Goal: Book appointment/travel/reservation

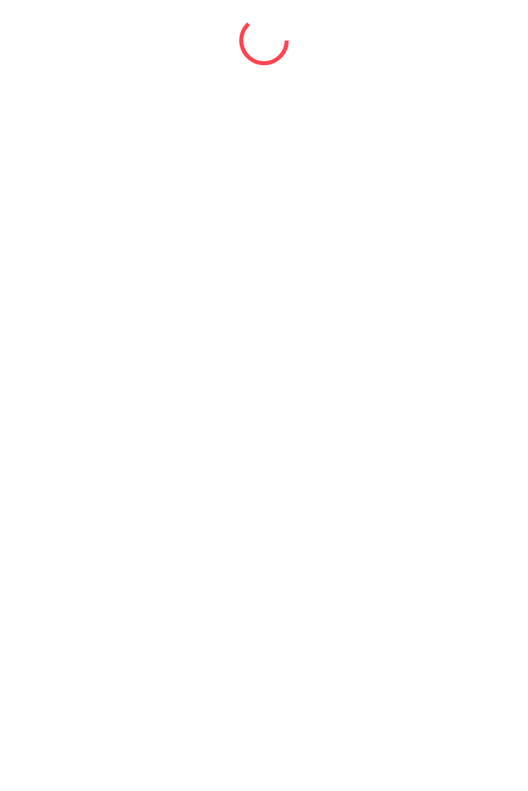
select select "*"
select select "****"
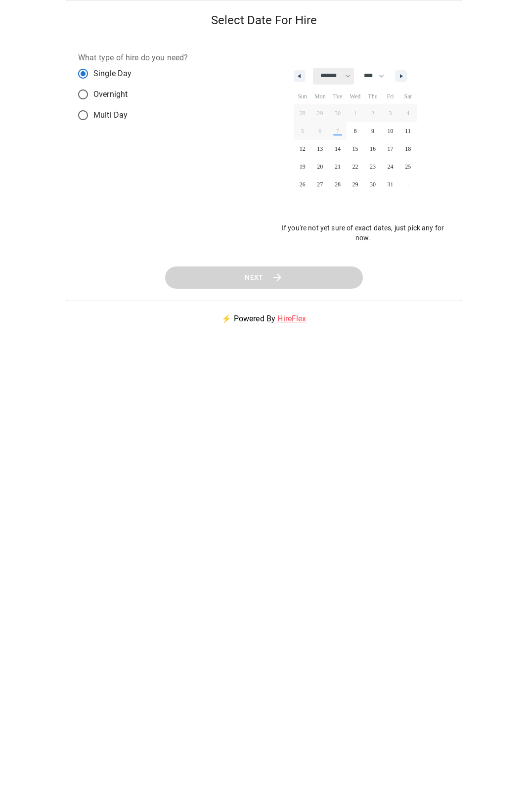
click at [352, 78] on select "******* ******** ***** ***** *** **** **** ****** ********* ******* ******** **…" at bounding box center [333, 76] width 41 height 17
select select "**"
click at [313, 68] on select "******* ******** ***** ***** *** **** **** ****** ********* ******* ******** **…" at bounding box center [333, 76] width 41 height 17
click at [374, 114] on span "4" at bounding box center [373, 113] width 18 height 13
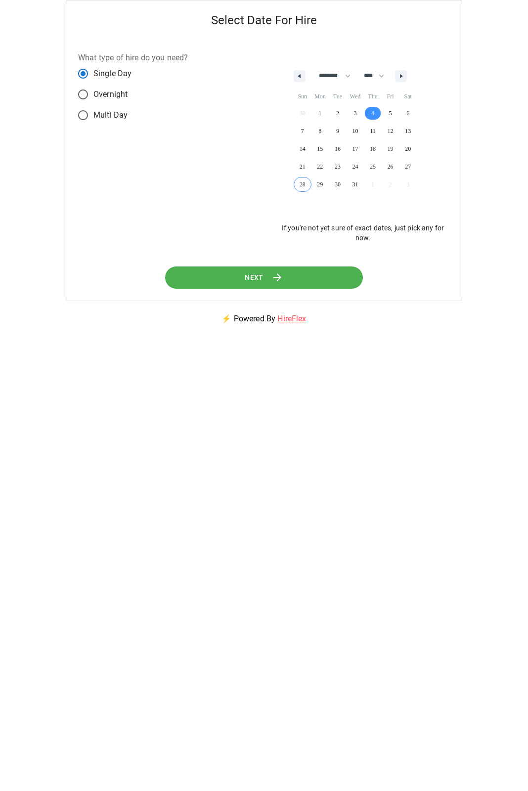
click at [241, 272] on button "Next" at bounding box center [264, 278] width 198 height 22
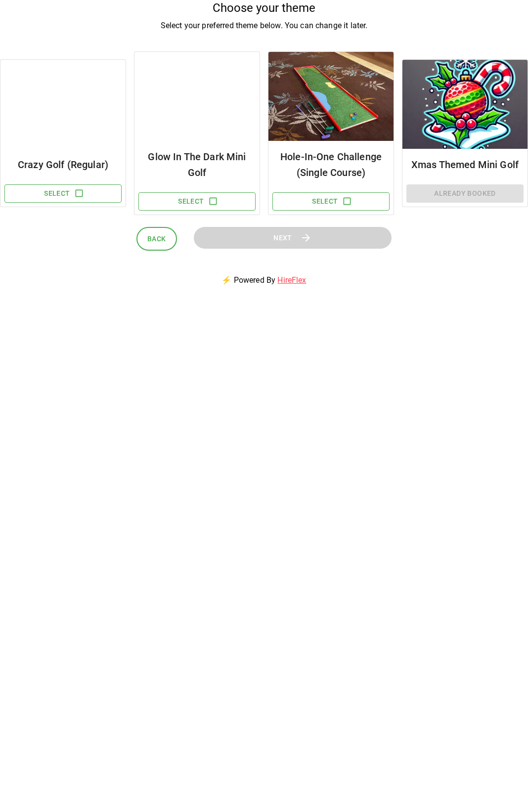
click at [446, 163] on h6 "Xmas Themed Mini Golf" at bounding box center [464, 165] width 109 height 16
click at [189, 169] on h6 "Glow In The Dark Mini Golf" at bounding box center [196, 165] width 109 height 32
click at [200, 200] on button "Select" at bounding box center [196, 201] width 117 height 18
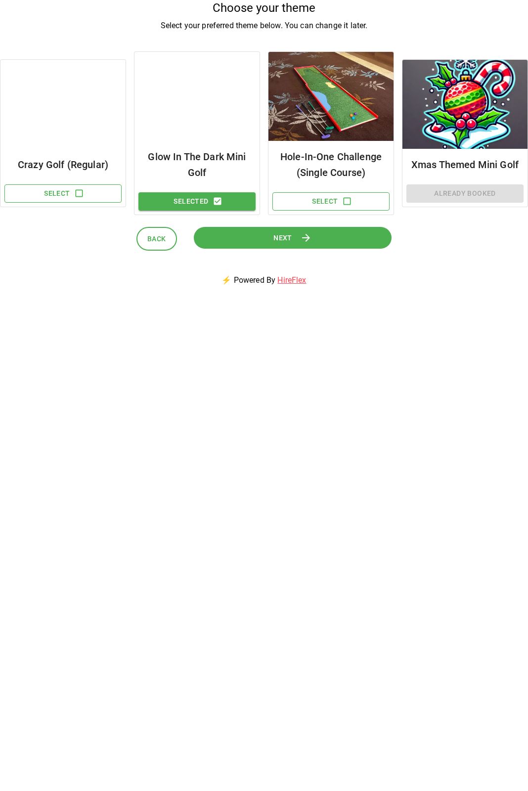
click at [239, 242] on button "Next" at bounding box center [293, 238] width 198 height 22
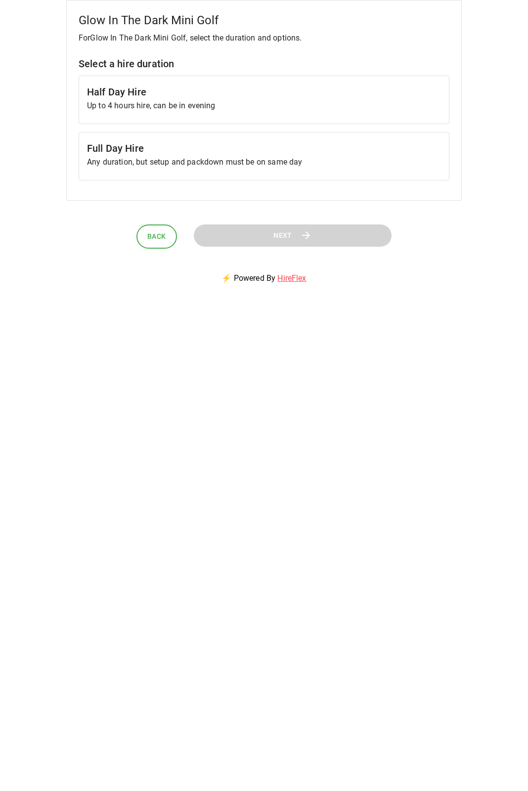
click at [218, 106] on p "Up to 4 hours hire, can be in evening" at bounding box center [264, 106] width 354 height 12
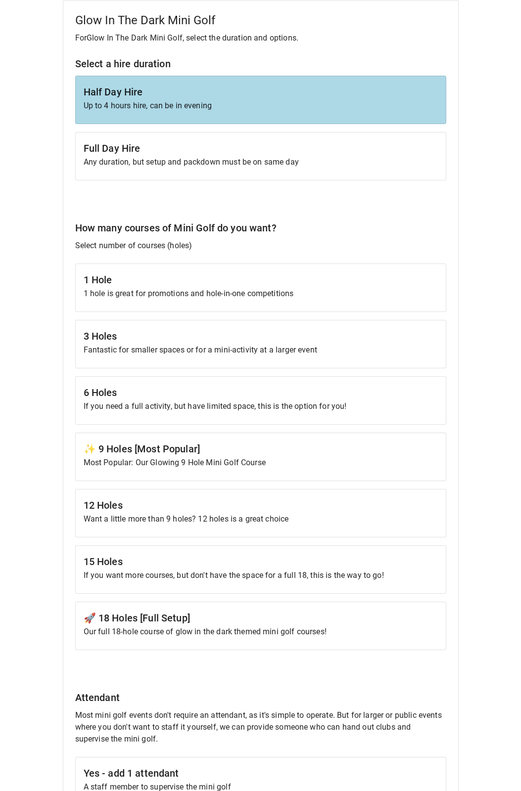
click at [170, 439] on div "✨ 9 Holes [Most Popular] Most Popular: Our Glowing 9 Hole Mini Golf Course" at bounding box center [260, 457] width 371 height 48
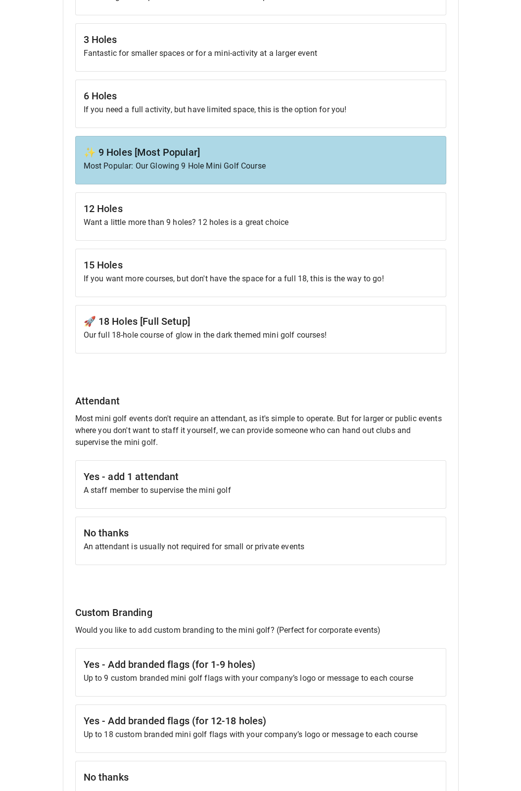
click at [185, 547] on p "An attendant is usually not required for small or private events" at bounding box center [261, 547] width 354 height 12
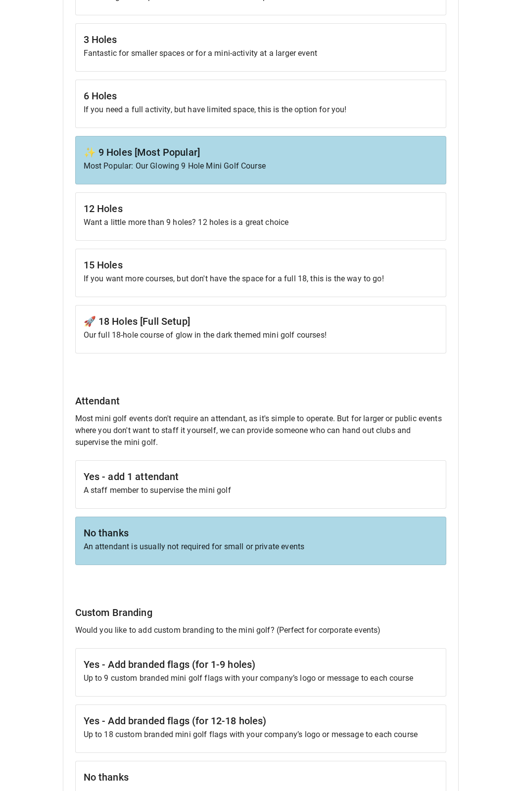
scroll to position [445, 0]
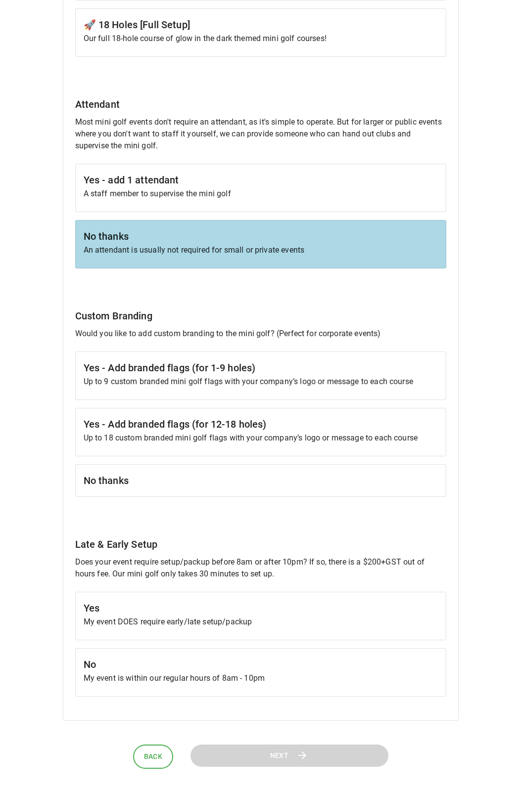
click at [174, 481] on h6 "No thanks" at bounding box center [261, 481] width 354 height 16
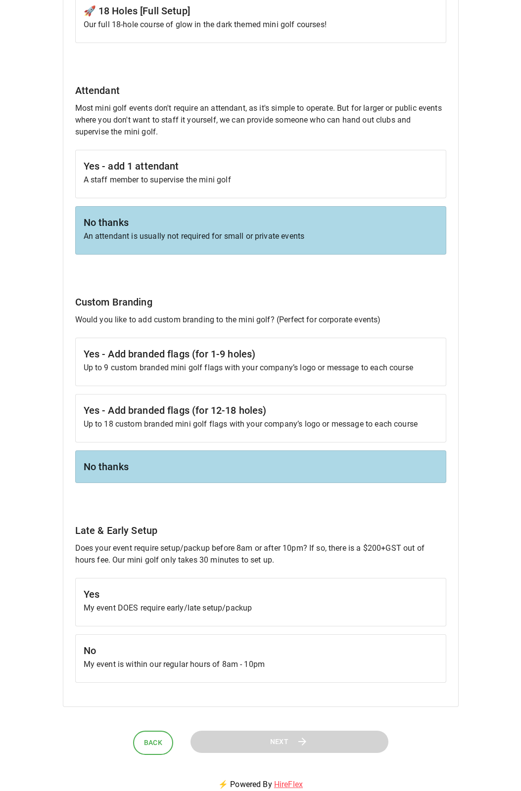
scroll to position [615, 0]
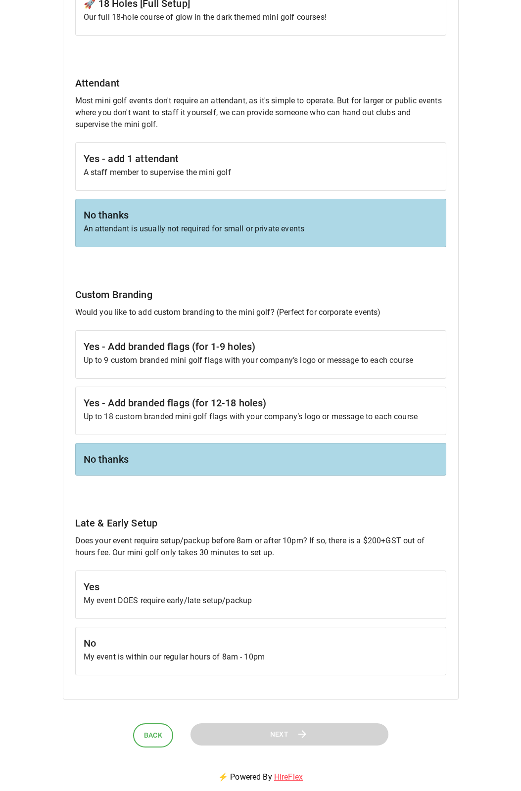
click at [196, 654] on p "My event is within our regular hours of 8am - 10pm" at bounding box center [261, 657] width 354 height 12
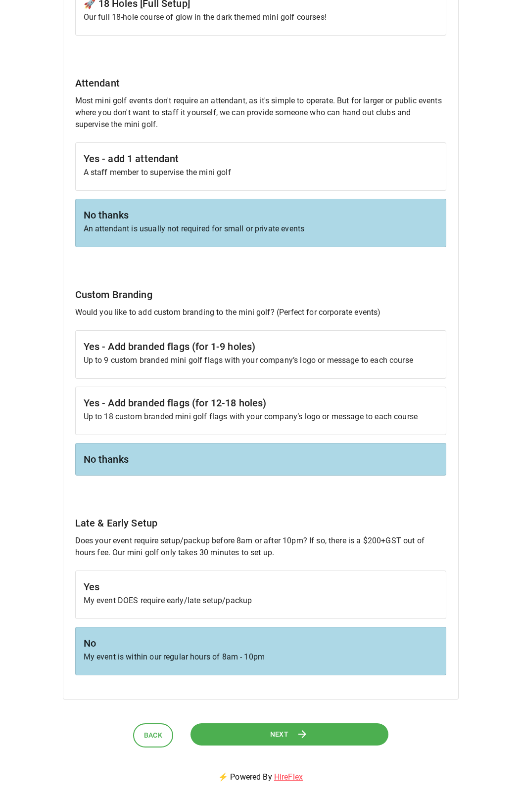
click at [224, 733] on button "Next" at bounding box center [289, 735] width 198 height 22
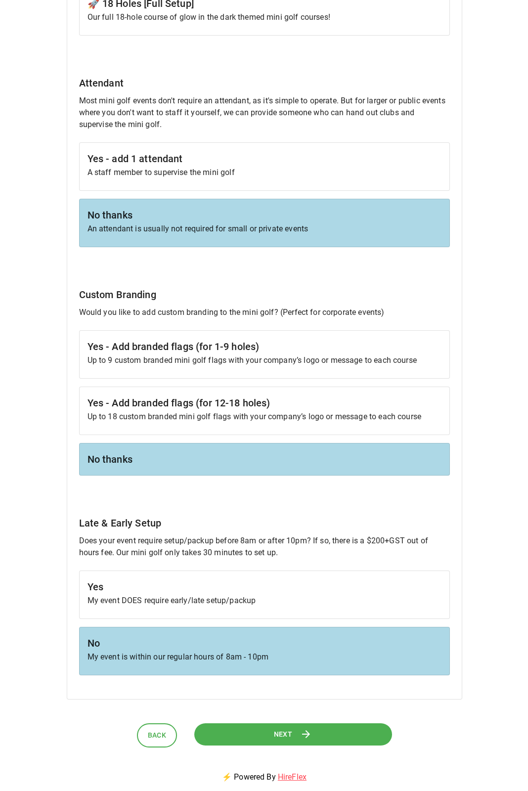
scroll to position [0, 0]
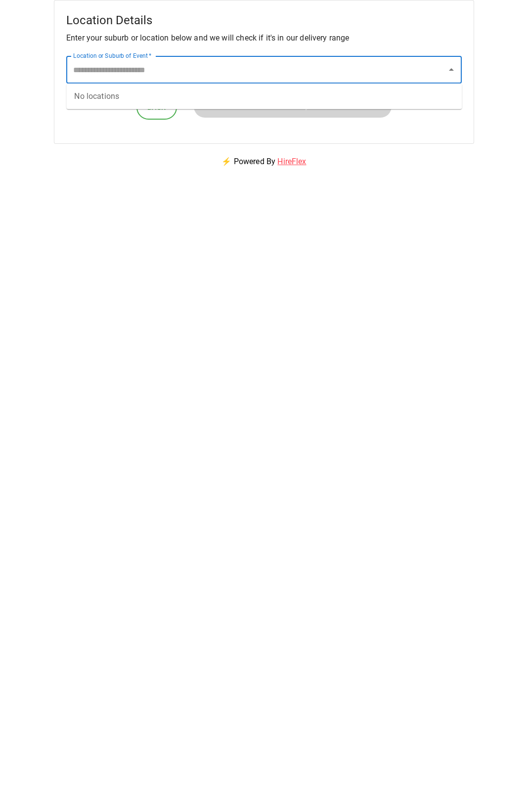
click at [165, 68] on input "Location or Suburb of Event   *" at bounding box center [257, 69] width 372 height 19
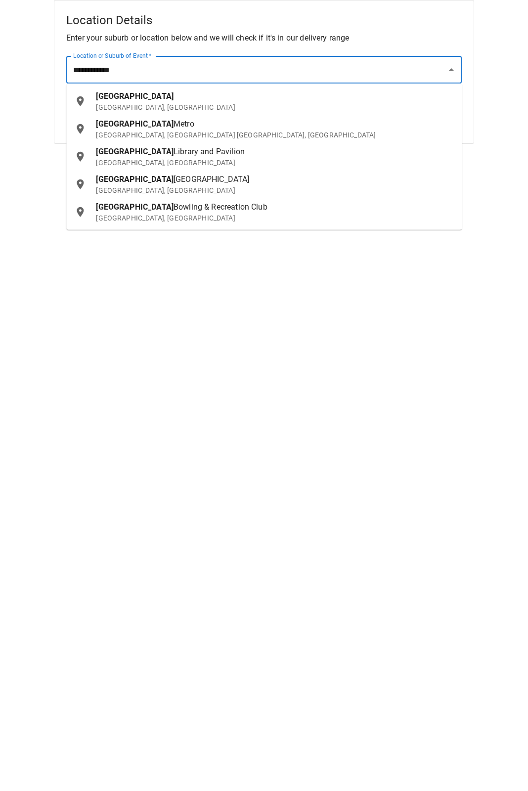
click at [162, 101] on div "[GEOGRAPHIC_DATA] [GEOGRAPHIC_DATA], [GEOGRAPHIC_DATA]" at bounding box center [275, 102] width 358 height 22
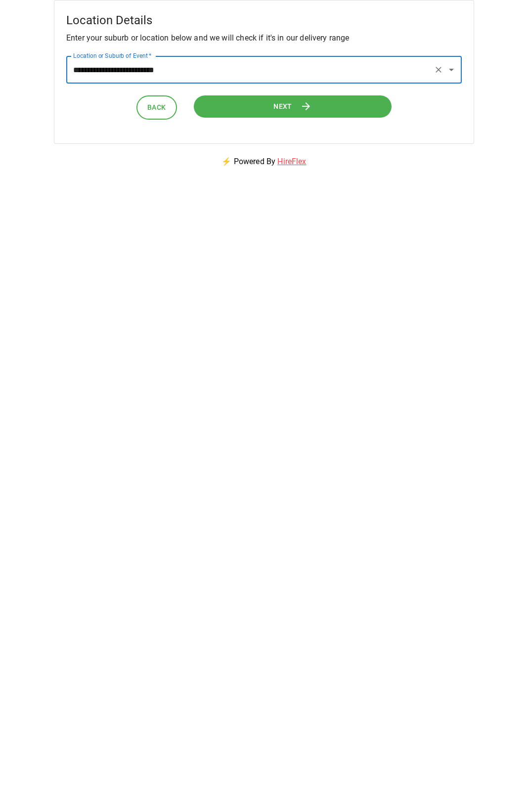
type input "**********"
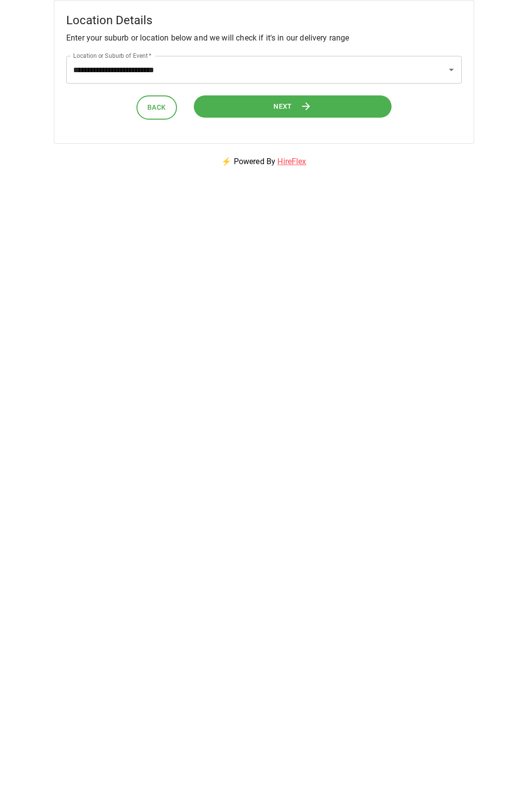
click at [223, 108] on button "Next" at bounding box center [293, 106] width 198 height 22
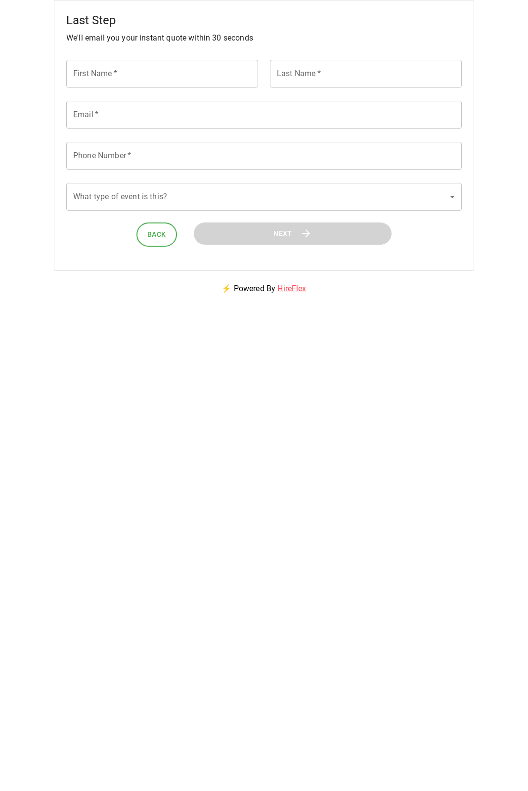
click at [110, 84] on input "First Name   *" at bounding box center [162, 74] width 192 height 28
click at [19, 62] on div "Last Step We'll email you your instant quote within 30 seconds First Name   * F…" at bounding box center [264, 135] width 528 height 271
